Goal: Task Accomplishment & Management: Use online tool/utility

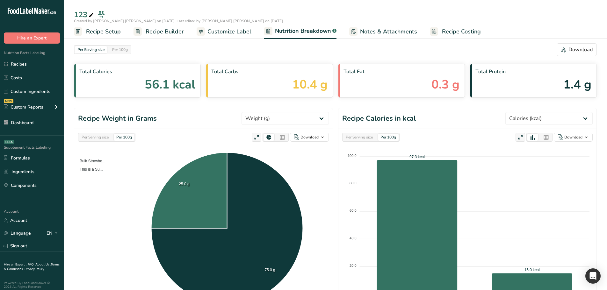
select select "Calories"
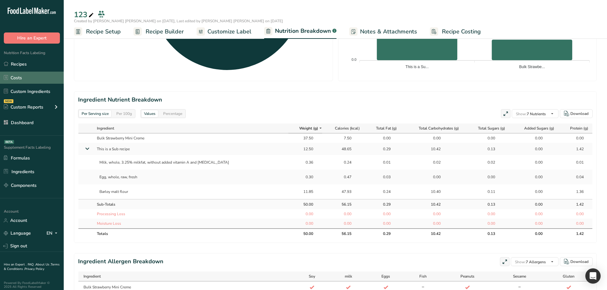
drag, startPoint x: 29, startPoint y: 91, endPoint x: 54, endPoint y: 72, distance: 31.4
click at [29, 91] on link "Custom Ingredients" at bounding box center [32, 91] width 64 height 12
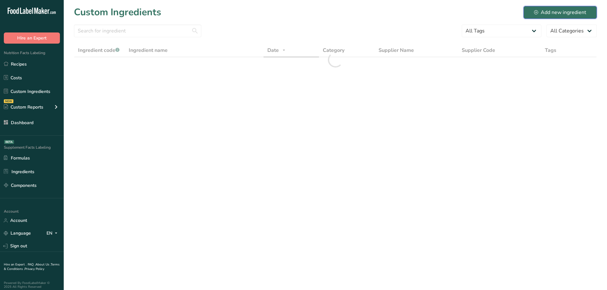
click at [540, 7] on button "Add new ingredient" at bounding box center [560, 12] width 73 height 13
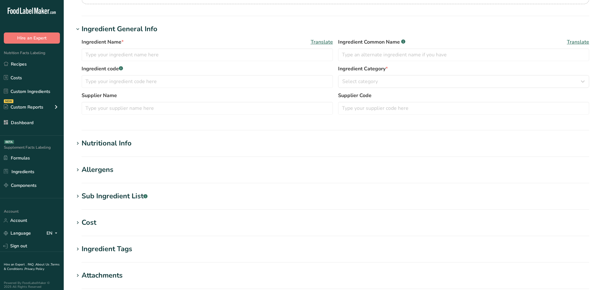
click at [113, 145] on div "Nutritional Info" at bounding box center [107, 143] width 50 height 11
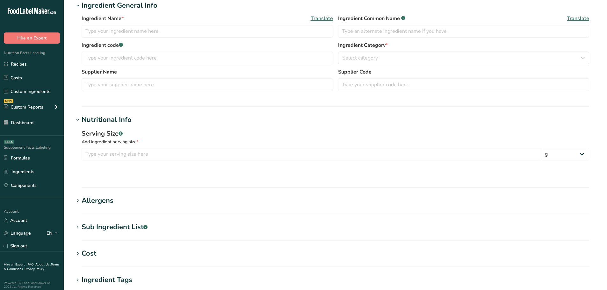
scroll to position [253, 0]
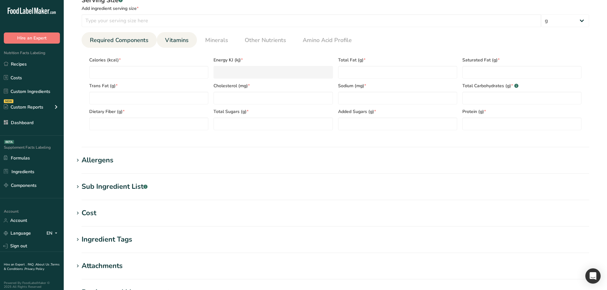
click at [163, 35] on link "Vitamins" at bounding box center [177, 40] width 29 height 16
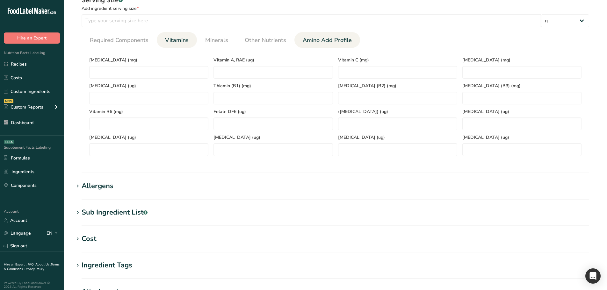
click at [320, 38] on span "Amino Acid Profile" at bounding box center [327, 40] width 49 height 9
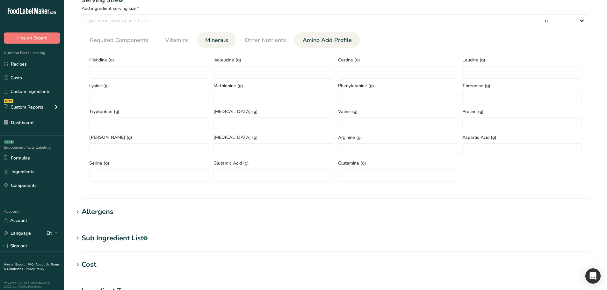
click at [232, 36] on li "Minerals" at bounding box center [217, 40] width 40 height 16
click at [253, 39] on span "Other Nutrients" at bounding box center [265, 40] width 41 height 9
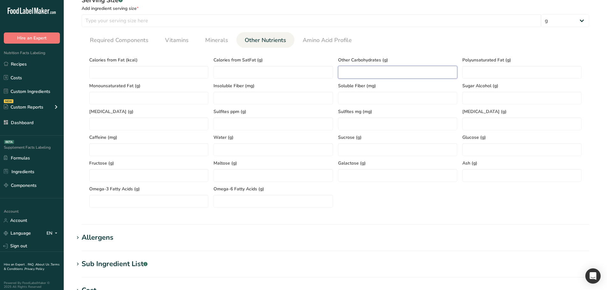
click at [363, 71] on Carbohydrates "number" at bounding box center [397, 72] width 119 height 13
click at [216, 37] on span "Minerals" at bounding box center [216, 40] width 23 height 9
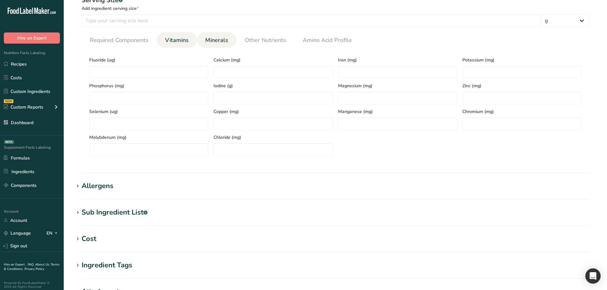
click at [181, 38] on span "Vitamins" at bounding box center [177, 40] width 24 height 9
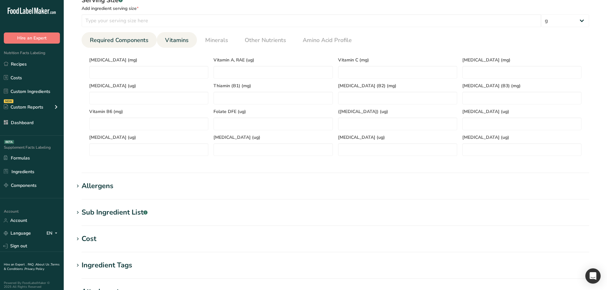
click at [112, 42] on span "Required Components" at bounding box center [119, 40] width 59 height 9
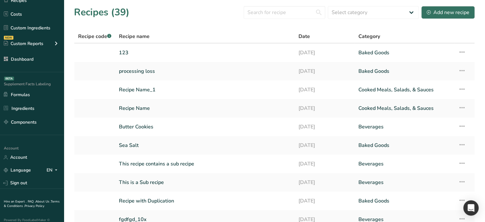
scroll to position [72, 0]
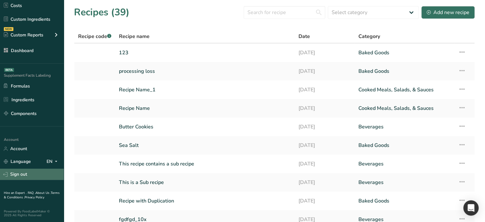
click at [26, 175] on link "Sign out" at bounding box center [32, 173] width 64 height 11
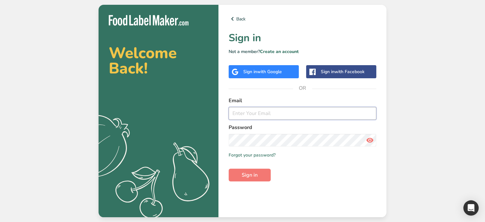
click at [272, 117] on input "email" at bounding box center [303, 113] width 148 height 13
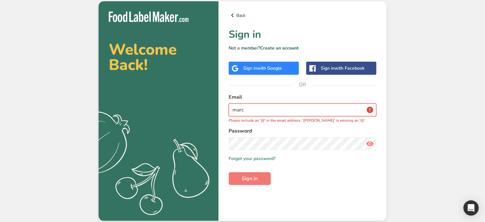
type input "marc@foodlabelmaker.com"
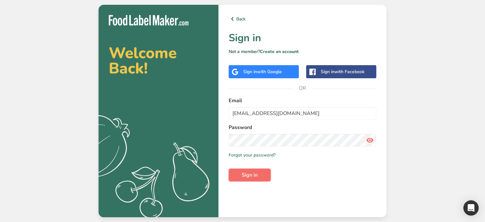
click at [250, 176] on span "Sign in" at bounding box center [250, 175] width 16 height 8
